Goal: Find specific page/section: Find specific page/section

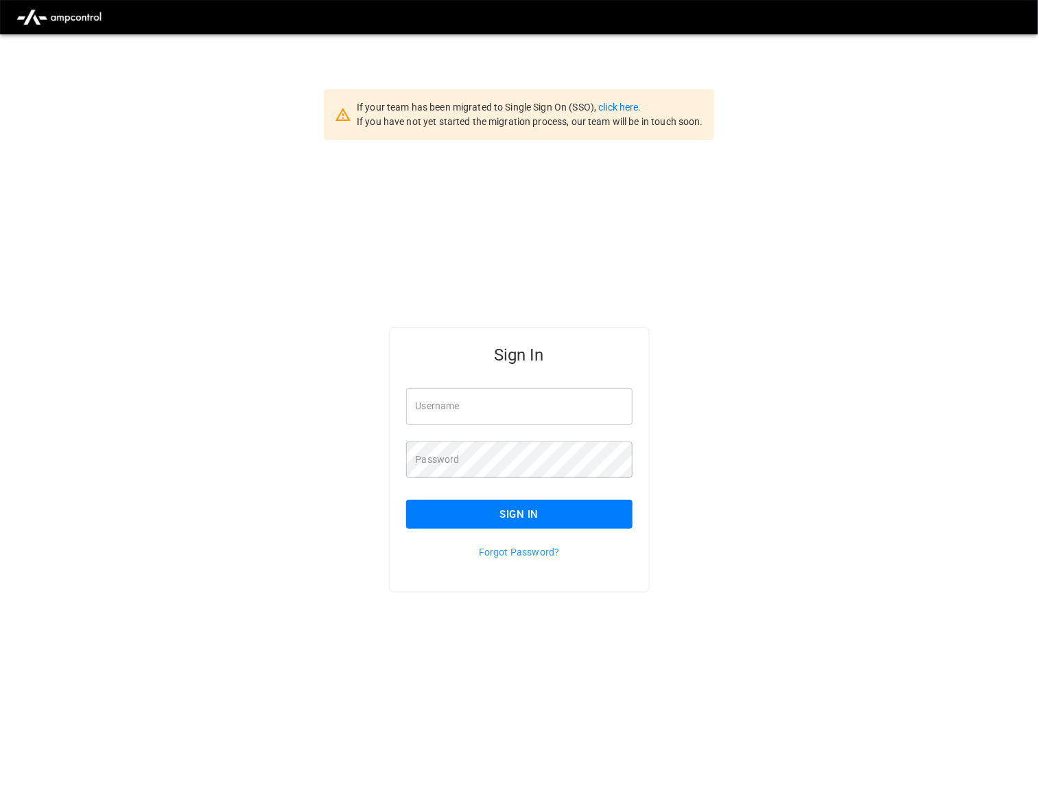
type input "*********"
click at [578, 517] on button "Sign In" at bounding box center [519, 514] width 226 height 29
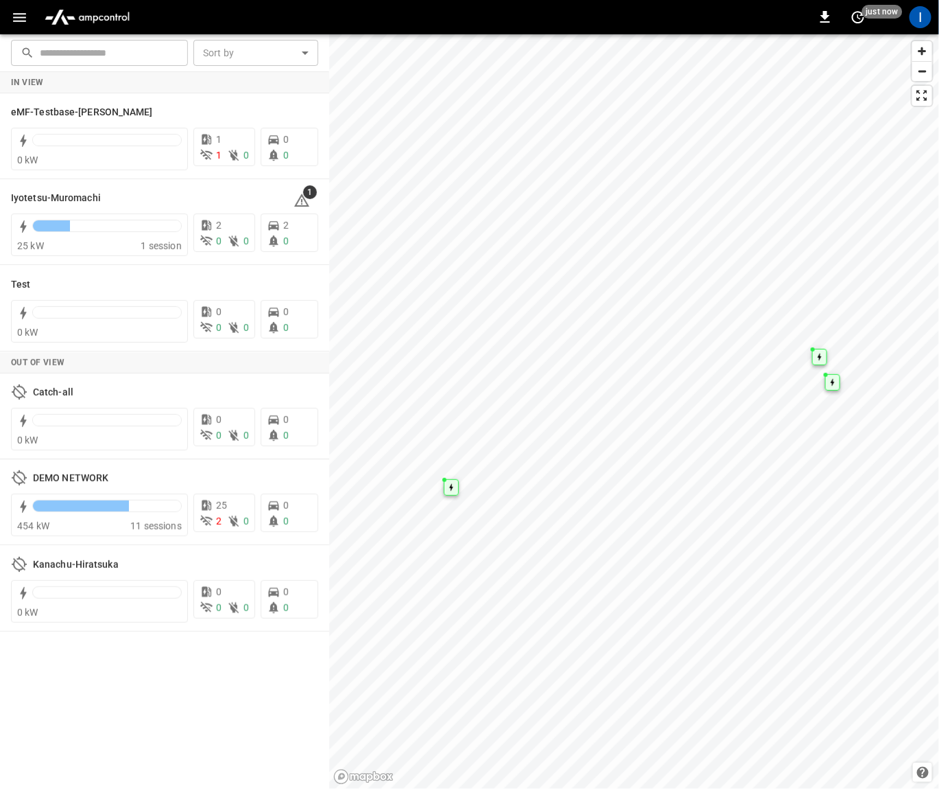
click at [28, 11] on button "button" at bounding box center [19, 17] width 28 height 25
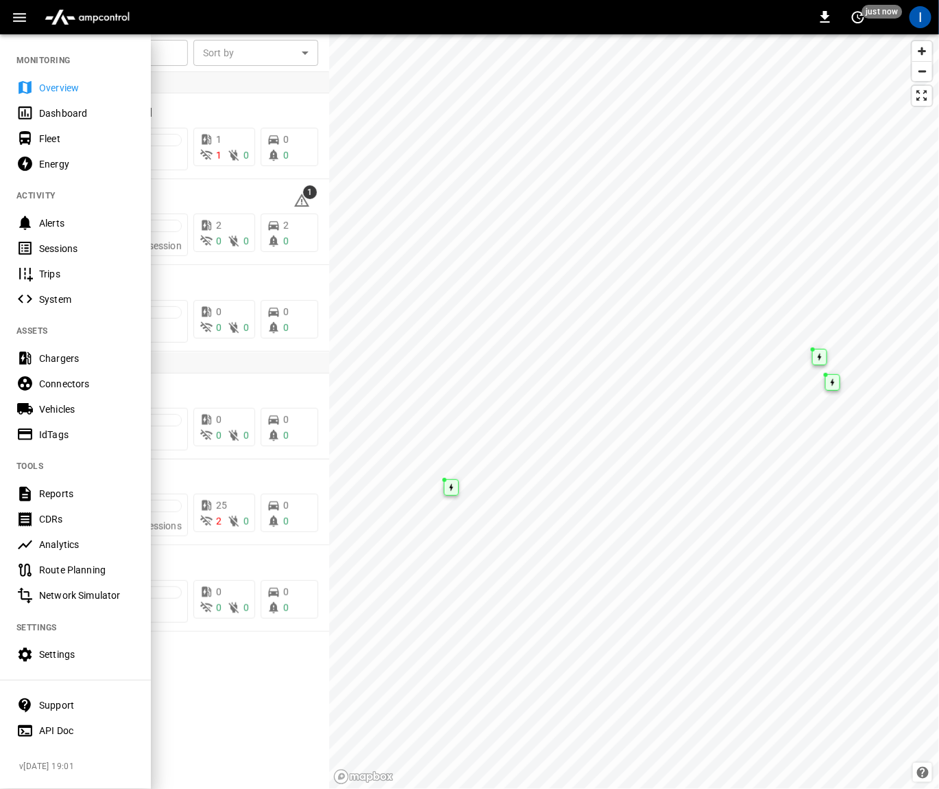
click at [86, 246] on div "Sessions" at bounding box center [86, 249] width 95 height 14
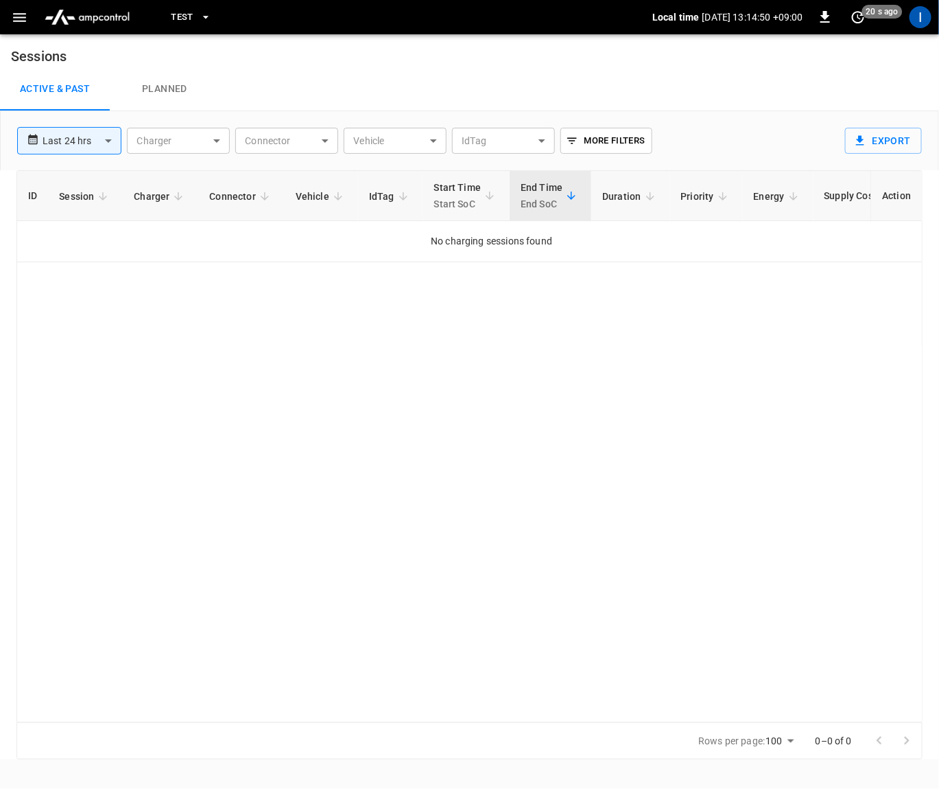
click at [189, 23] on span "Test" at bounding box center [182, 18] width 23 height 16
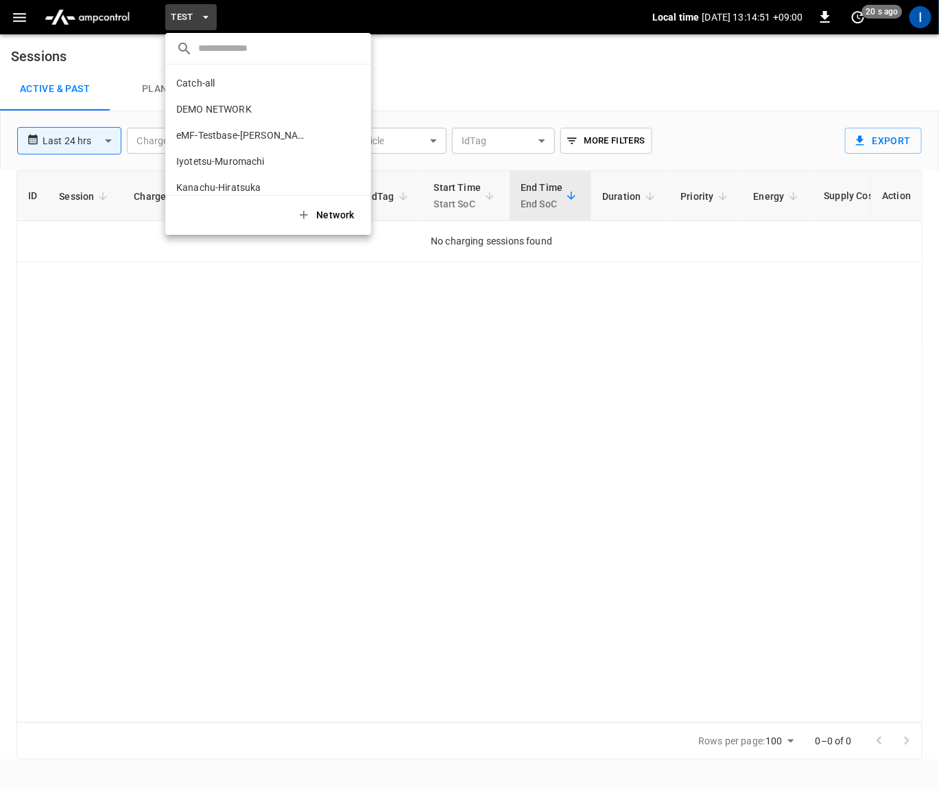
scroll to position [37, 0]
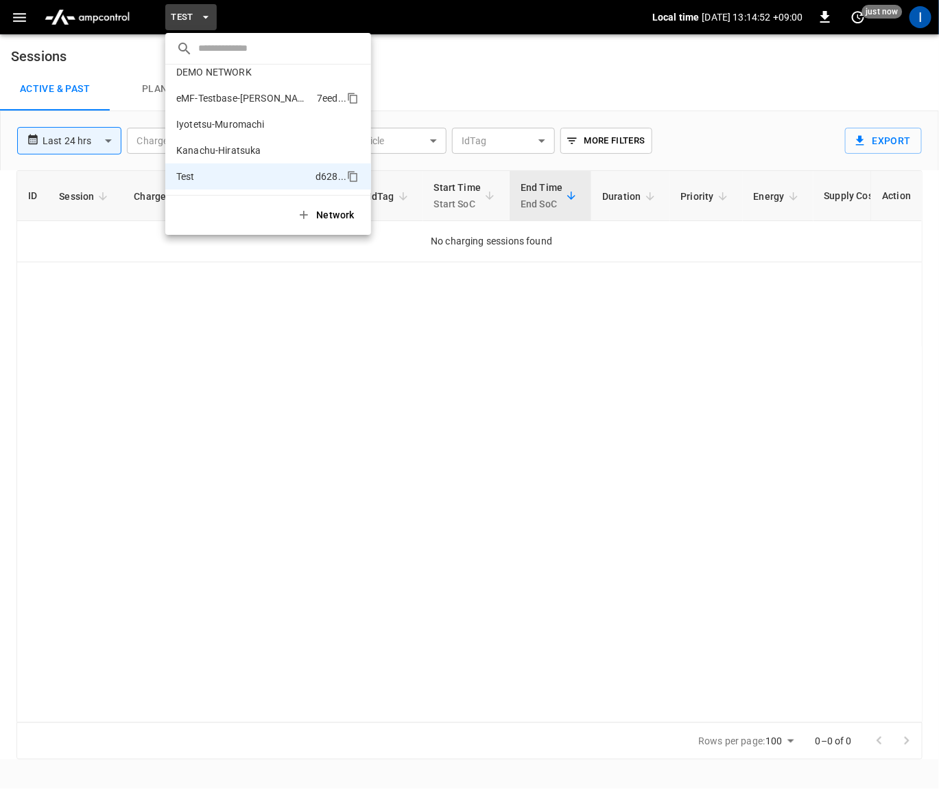
click at [254, 100] on p "eMF-Testbase-Musashimurayama" at bounding box center [243, 98] width 135 height 14
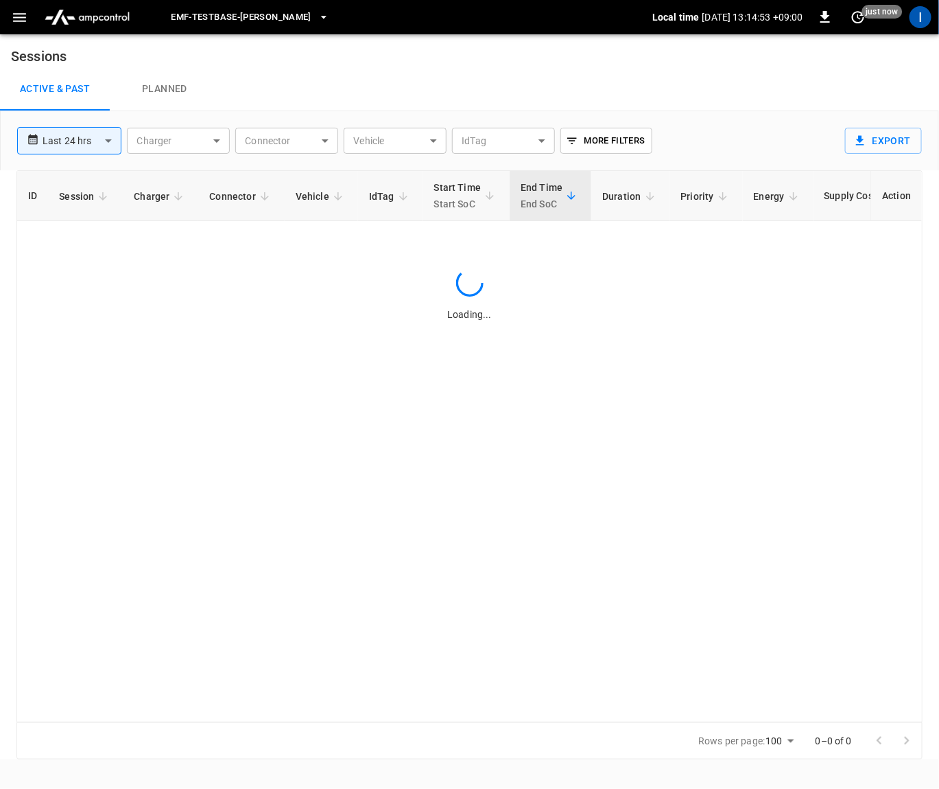
click at [281, 16] on span "eMF-Testbase-Musashimurayama" at bounding box center [241, 18] width 141 height 16
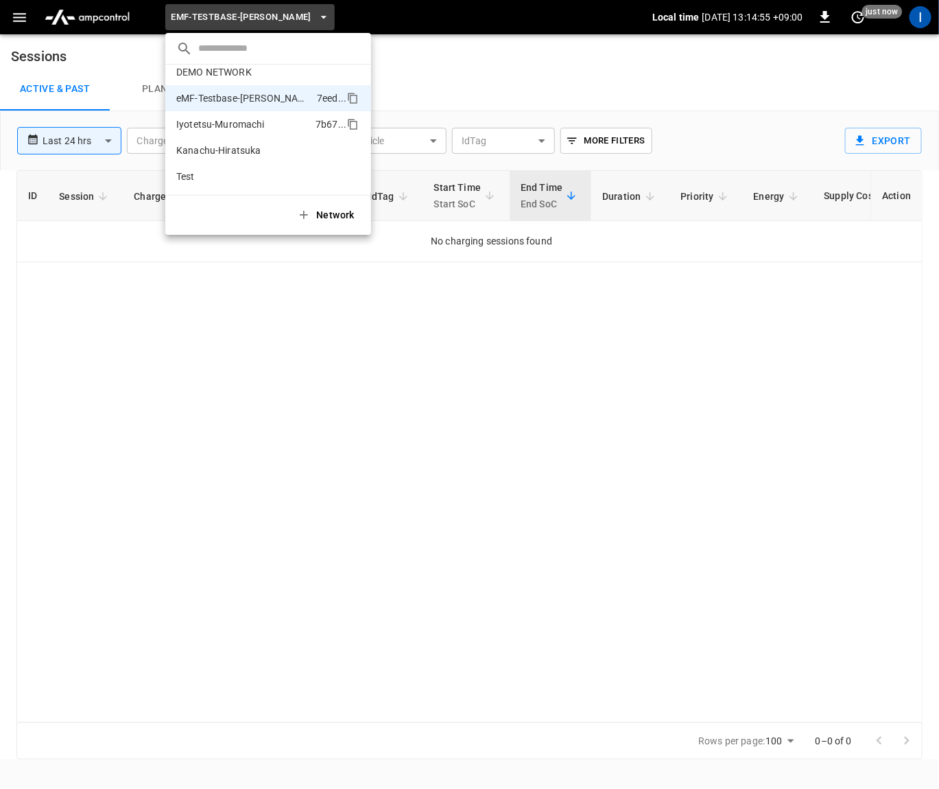
click at [248, 128] on p "Iyotetsu-Muromachi" at bounding box center [243, 124] width 134 height 14
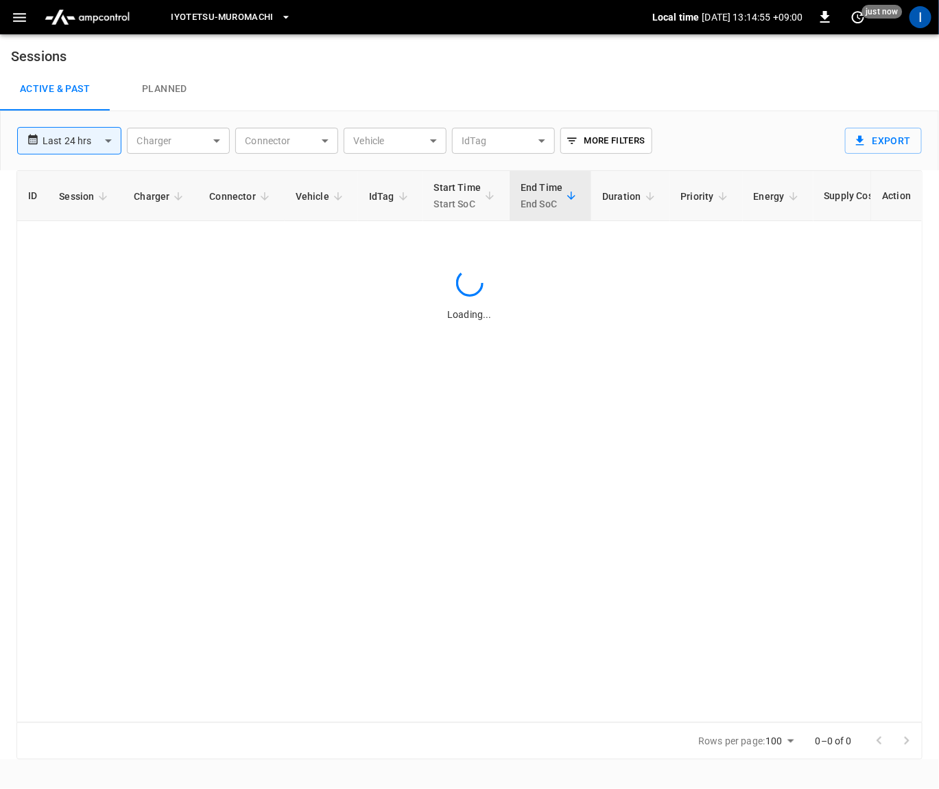
click at [485, 91] on div "Active & Past Planned" at bounding box center [469, 89] width 939 height 44
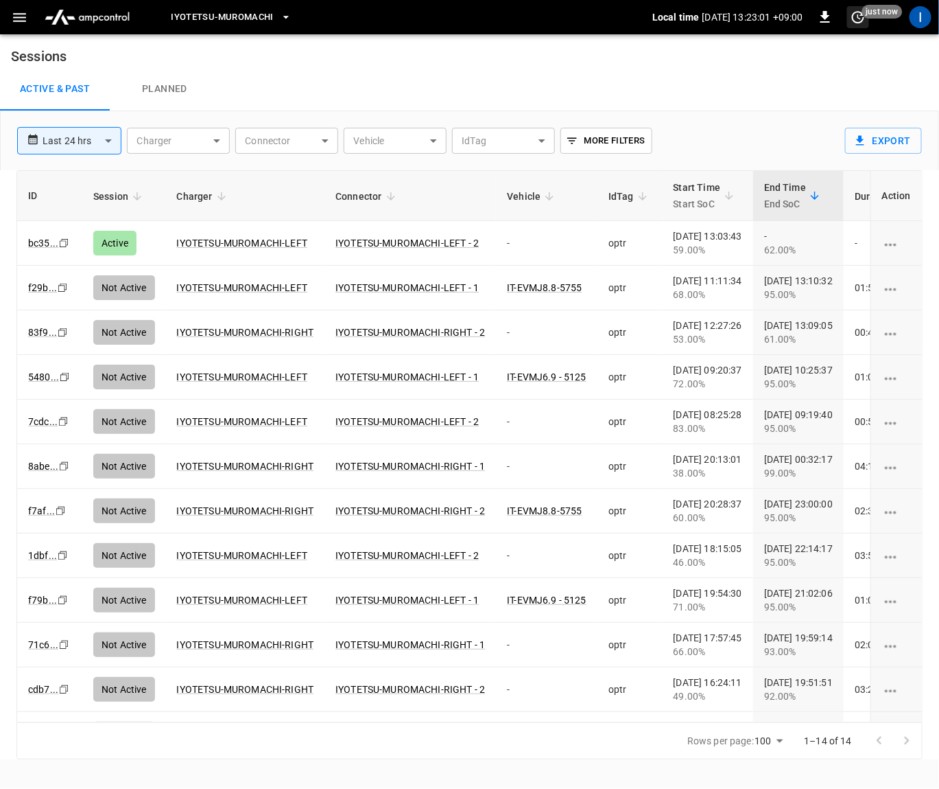
click at [861, 14] on icon "set refresh interval" at bounding box center [858, 17] width 16 height 16
click at [845, 40] on li "Refresh now" at bounding box center [814, 45] width 109 height 23
click at [38, 239] on div at bounding box center [469, 394] width 939 height 789
click at [47, 240] on link "bc35 ..." at bounding box center [43, 243] width 36 height 16
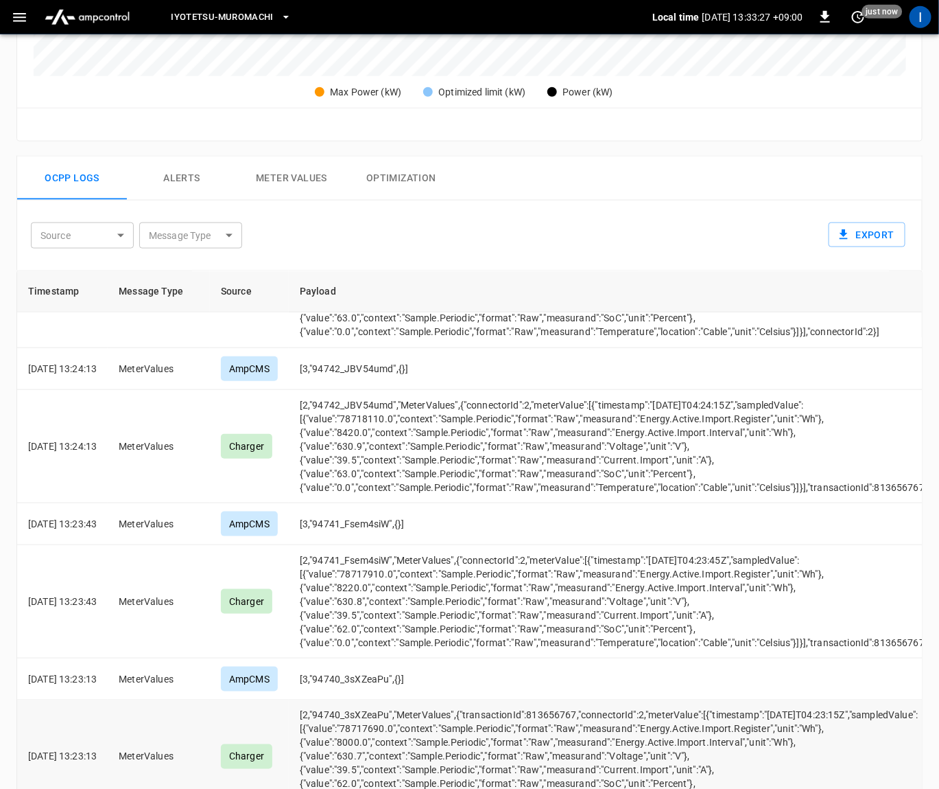
scroll to position [2699, 0]
